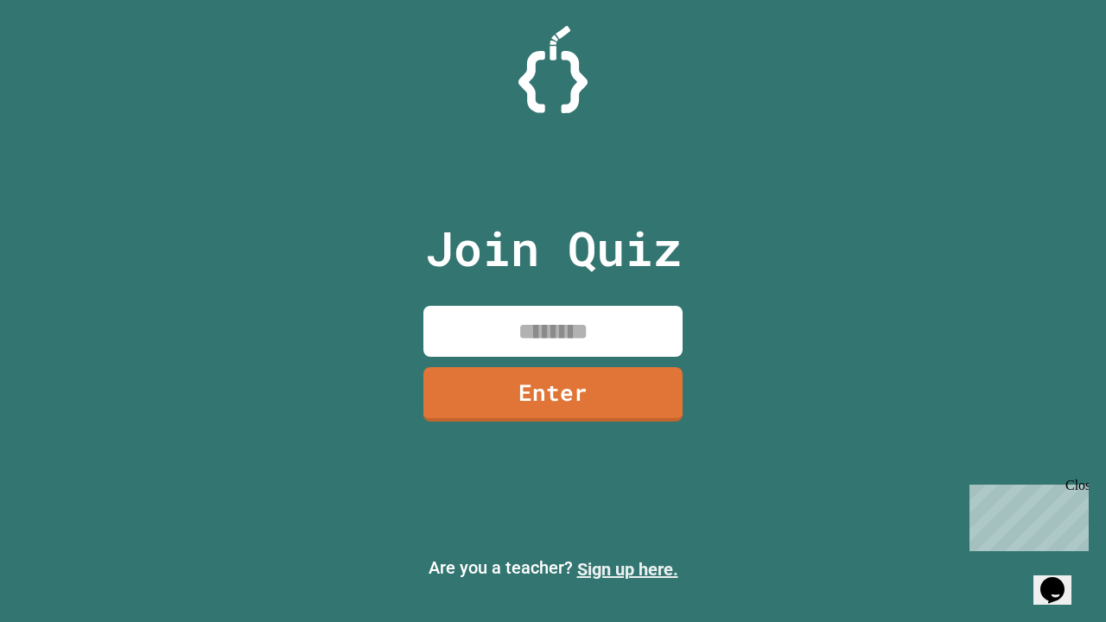
click at [627, 569] on link "Sign up here." at bounding box center [627, 569] width 101 height 21
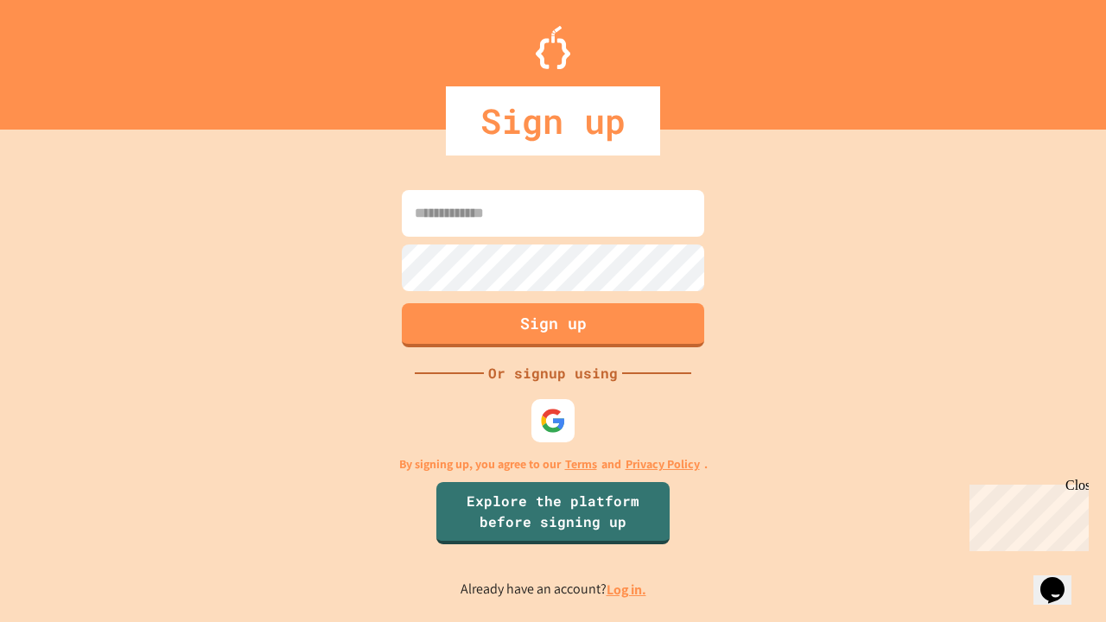
click at [627, 589] on link "Log in." at bounding box center [626, 590] width 40 height 18
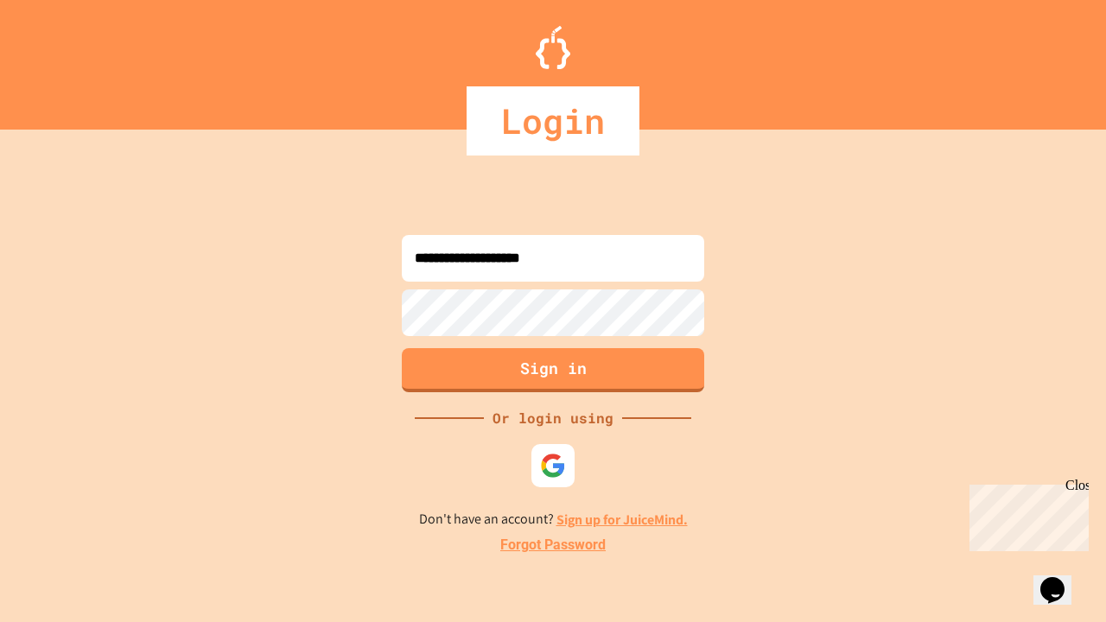
type input "**********"
